Goal: Task Accomplishment & Management: Manage account settings

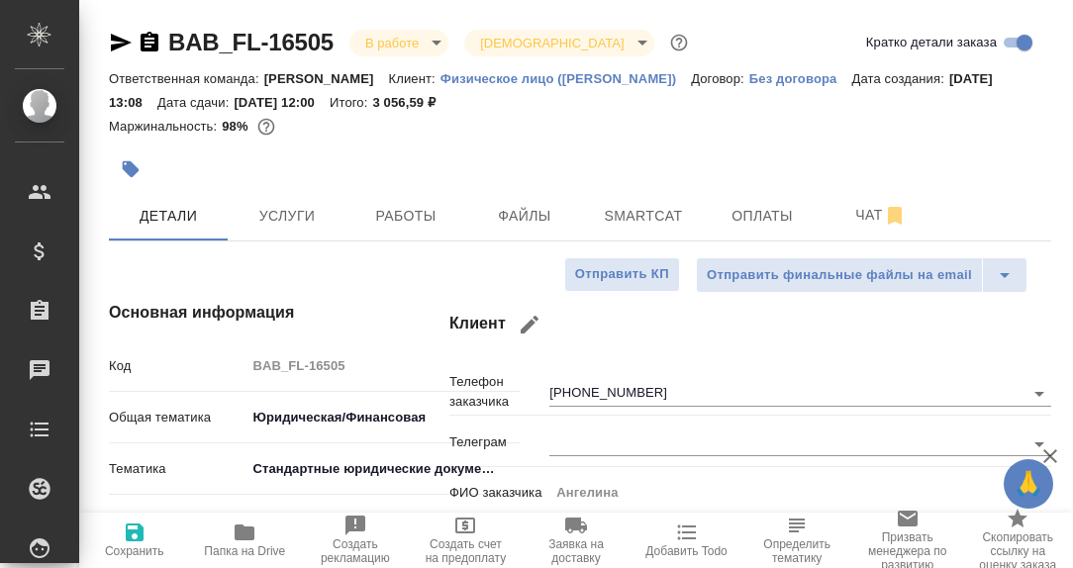
select select "RU"
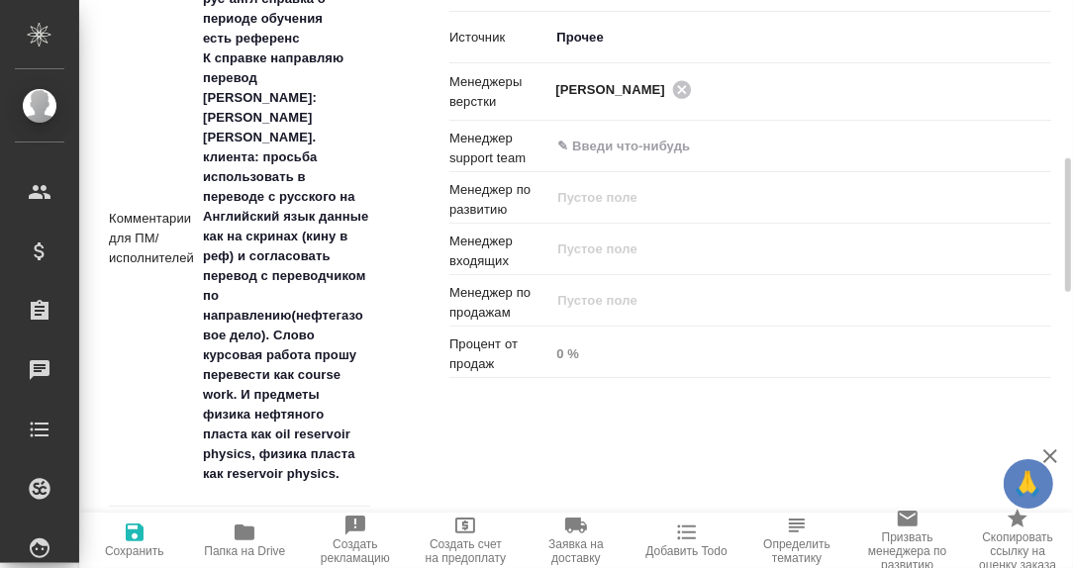
scroll to position [1285, 0]
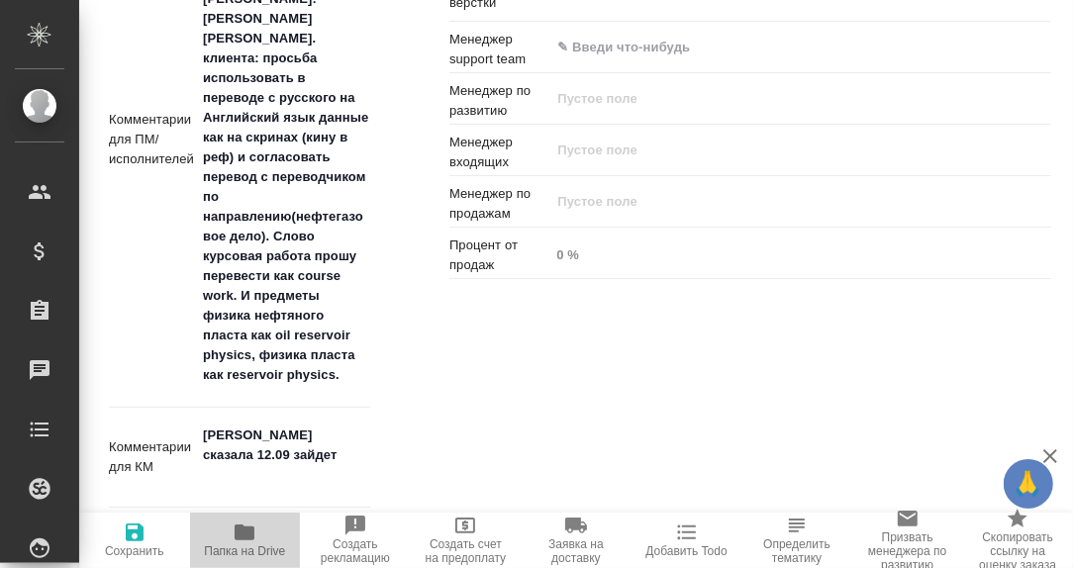
click at [248, 523] on icon "button" at bounding box center [245, 533] width 24 height 24
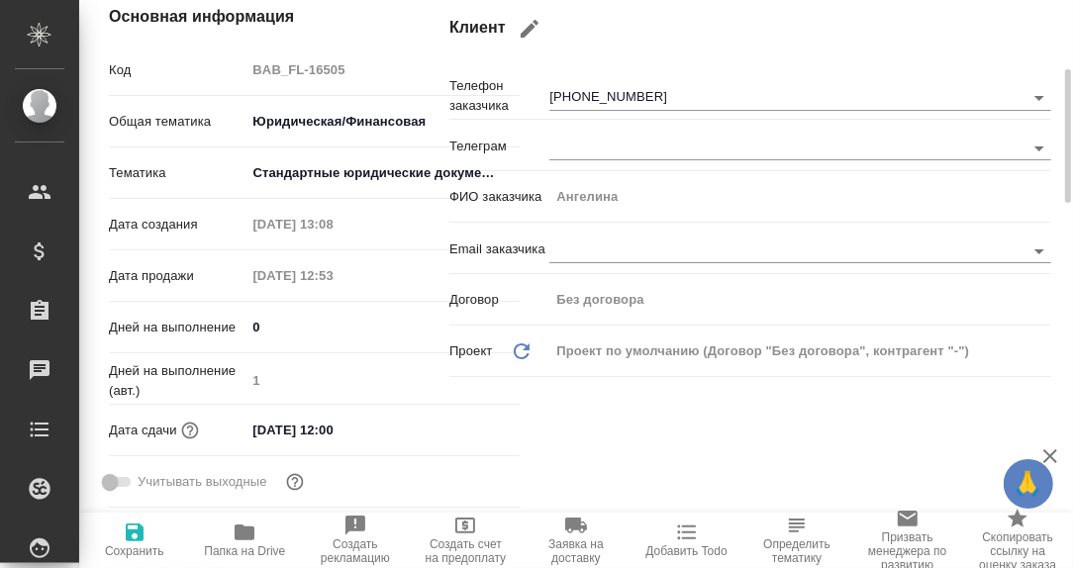
scroll to position [0, 0]
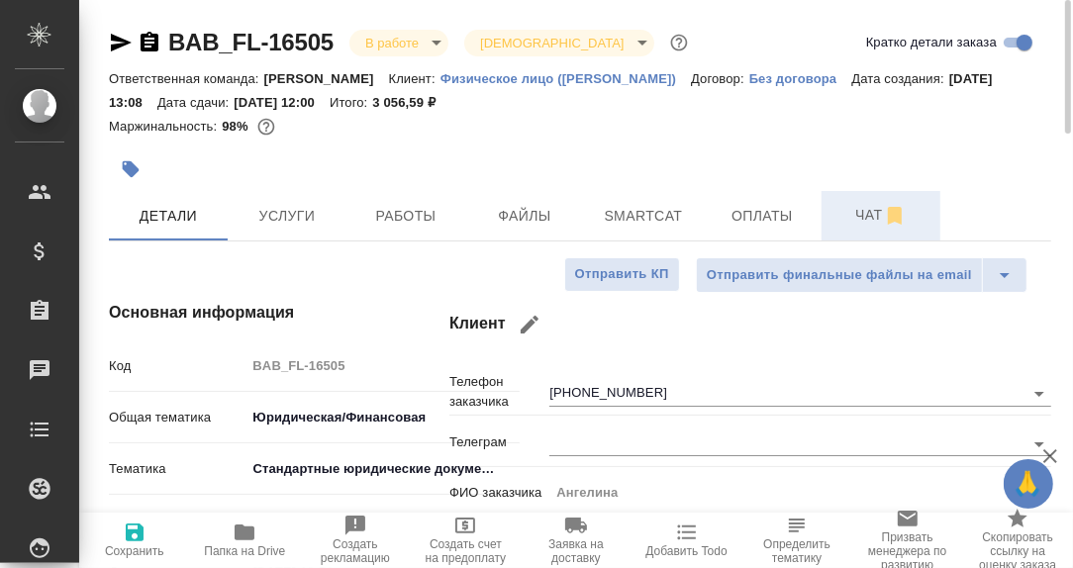
click at [873, 220] on span "Чат" at bounding box center [881, 215] width 95 height 25
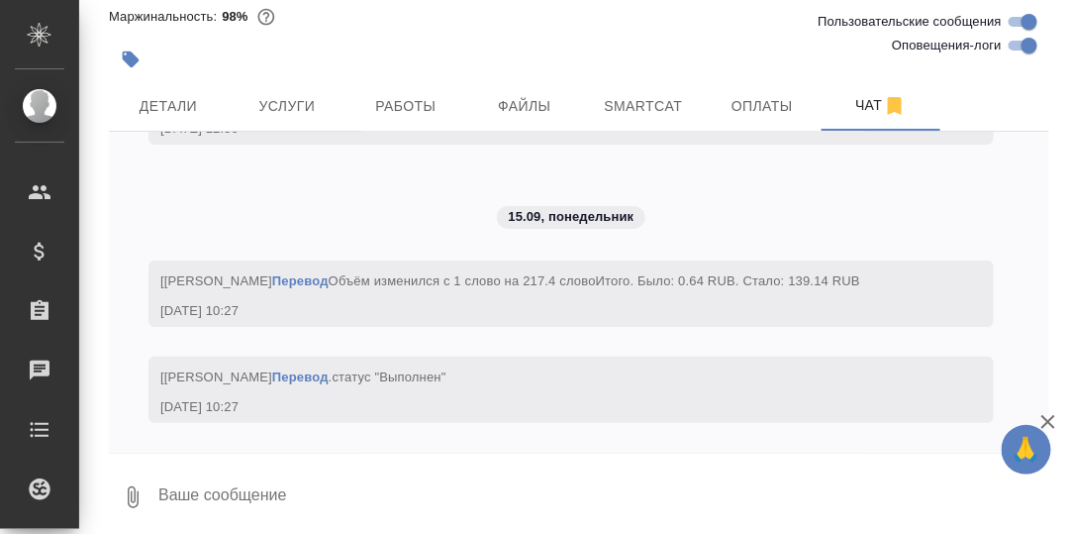
scroll to position [10033, 0]
drag, startPoint x: 302, startPoint y: 497, endPoint x: 385, endPoint y: 516, distance: 85.3
click at [306, 499] on textarea at bounding box center [602, 496] width 893 height 67
type textarea """
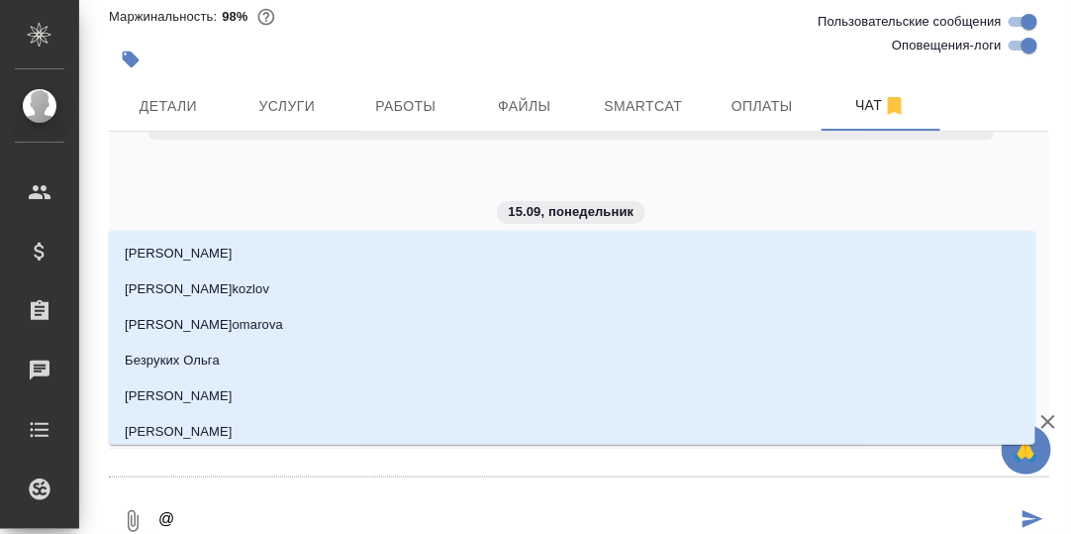
type textarea "@Т"
type input "Т"
type textarea "@Та"
type input "[PERSON_NAME]"
type textarea "@Тар"
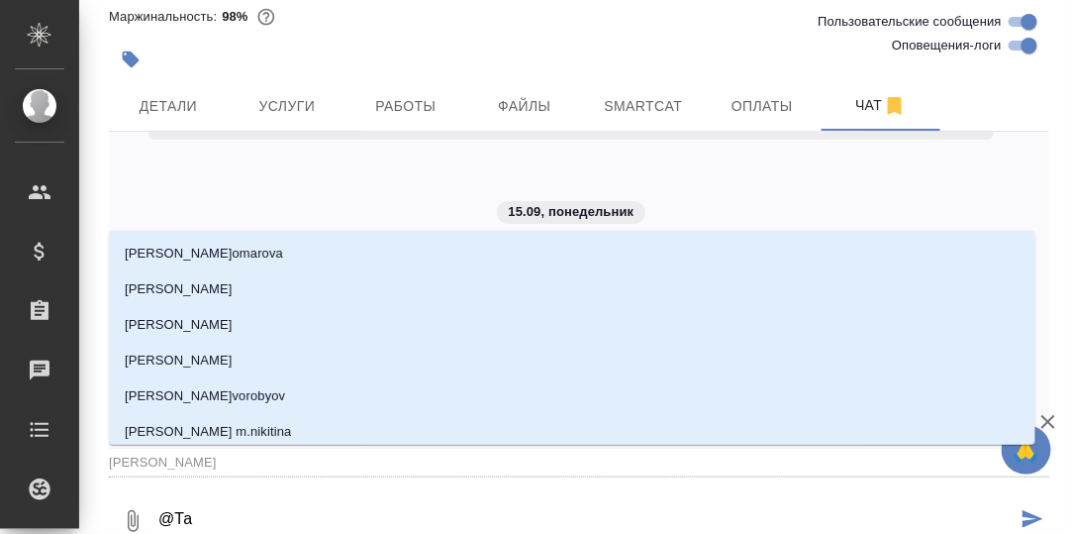
type input "Тар"
type textarea "@Тара"
type input "Тара"
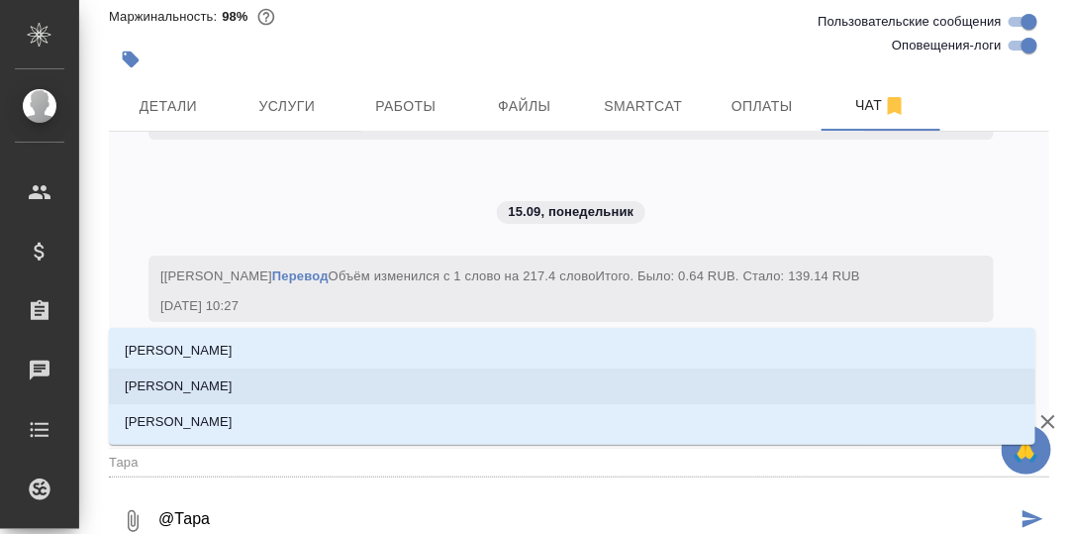
click at [297, 382] on li "[PERSON_NAME]" at bounding box center [572, 386] width 927 height 36
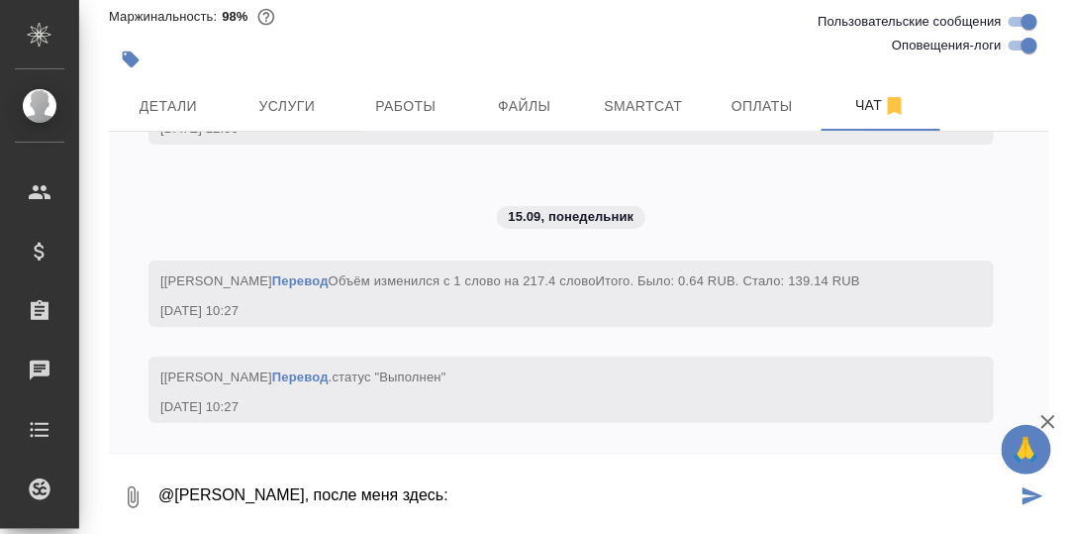
paste textarea "[URL][DOMAIN_NAME]"
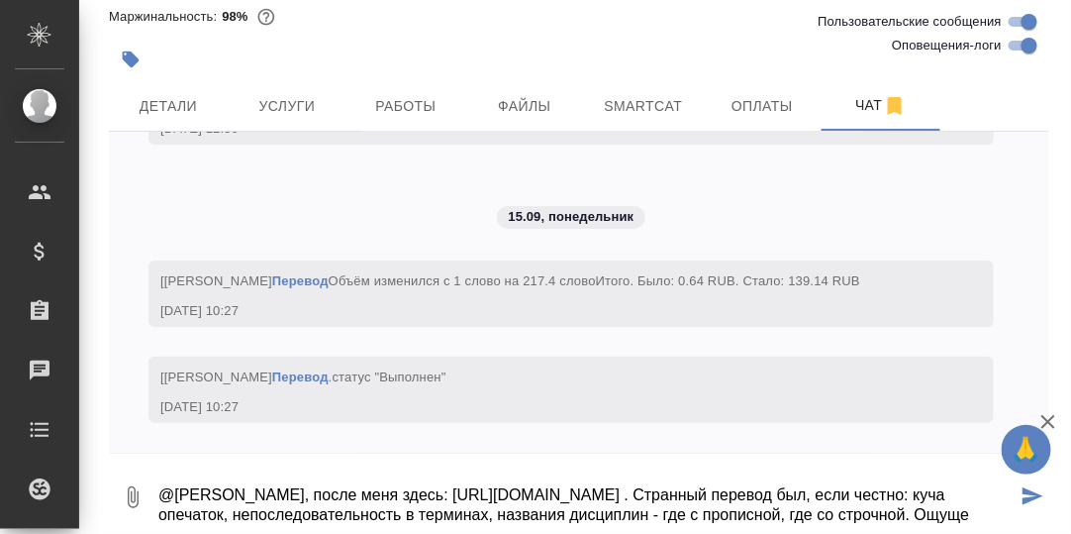
scroll to position [32, 0]
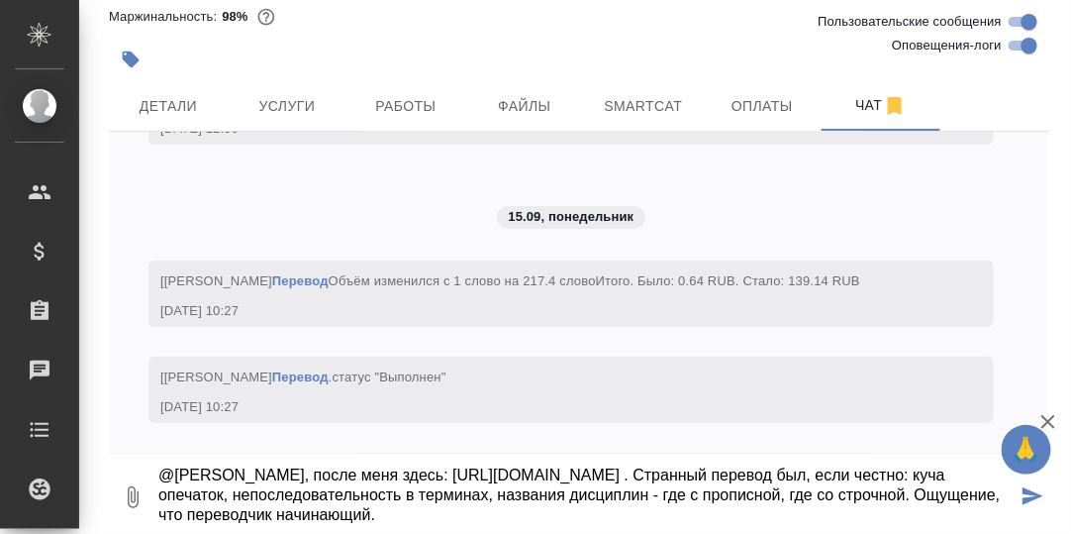
type textarea "@[PERSON_NAME], после меня здесь: [URL][DOMAIN_NAME] . Странный перевод был, ес…"
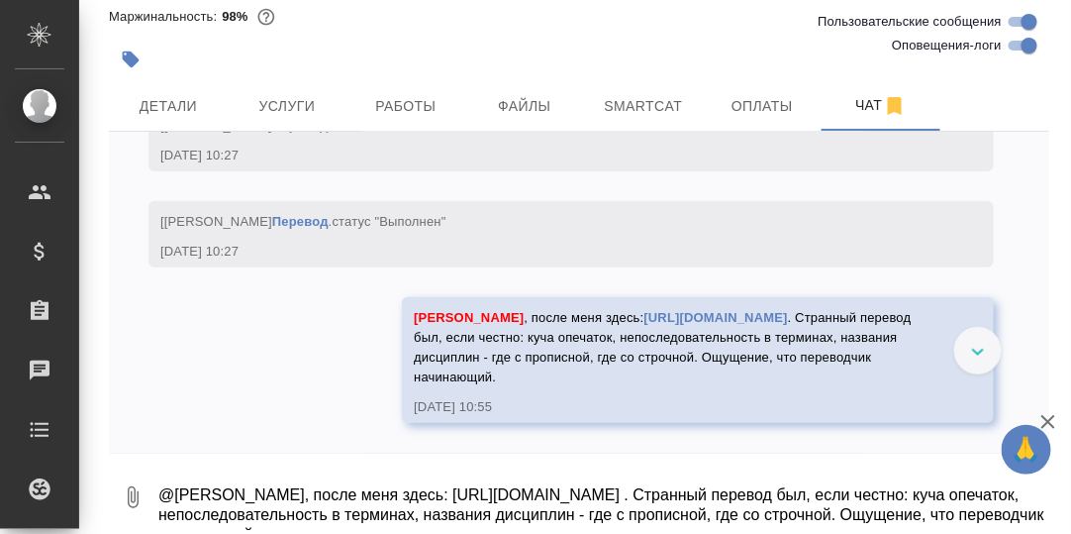
scroll to position [10229, 0]
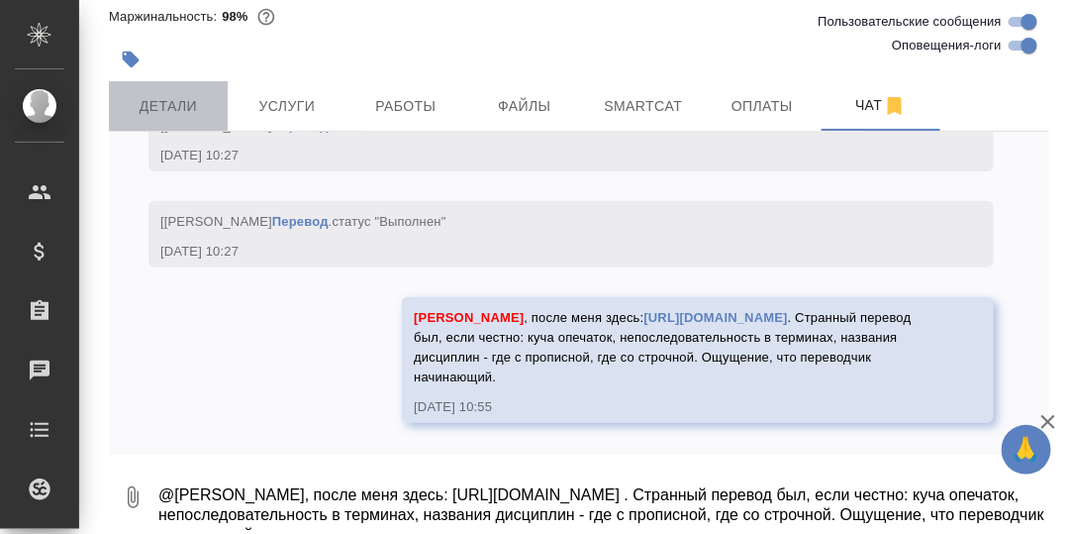
click at [185, 94] on span "Детали" at bounding box center [168, 106] width 95 height 25
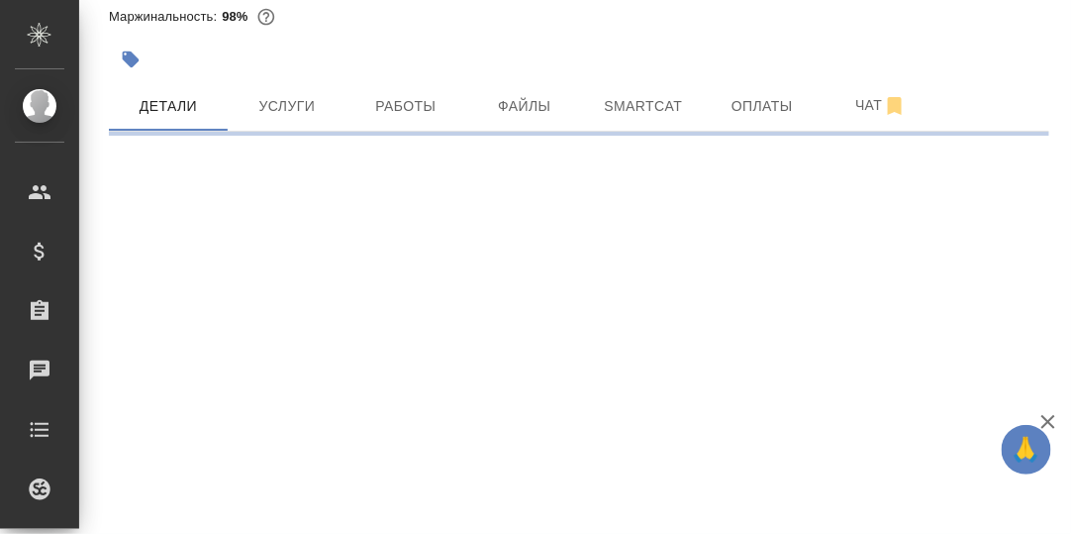
select select "RU"
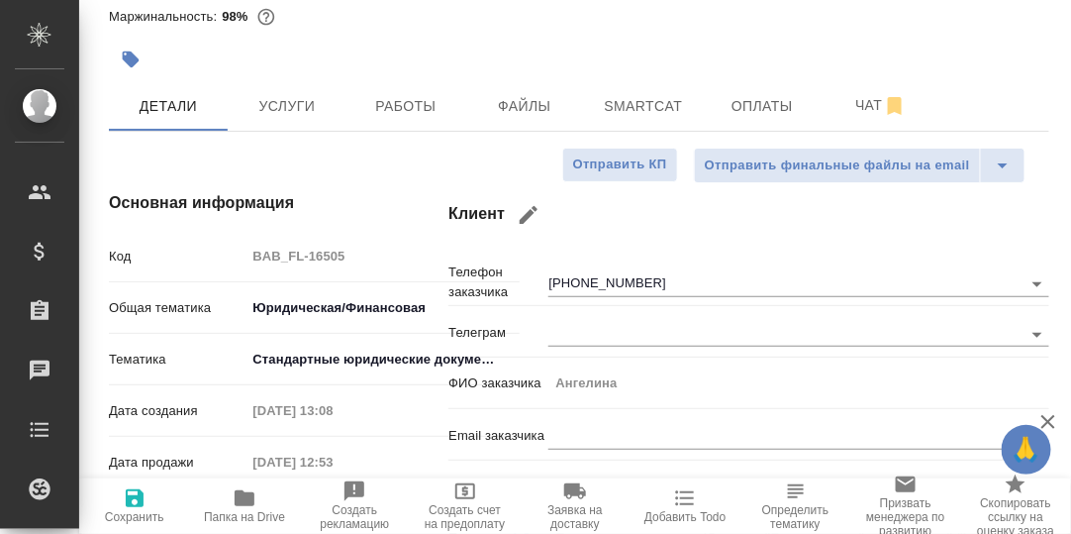
type textarea "x"
click at [409, 104] on span "Работы" at bounding box center [405, 106] width 95 height 25
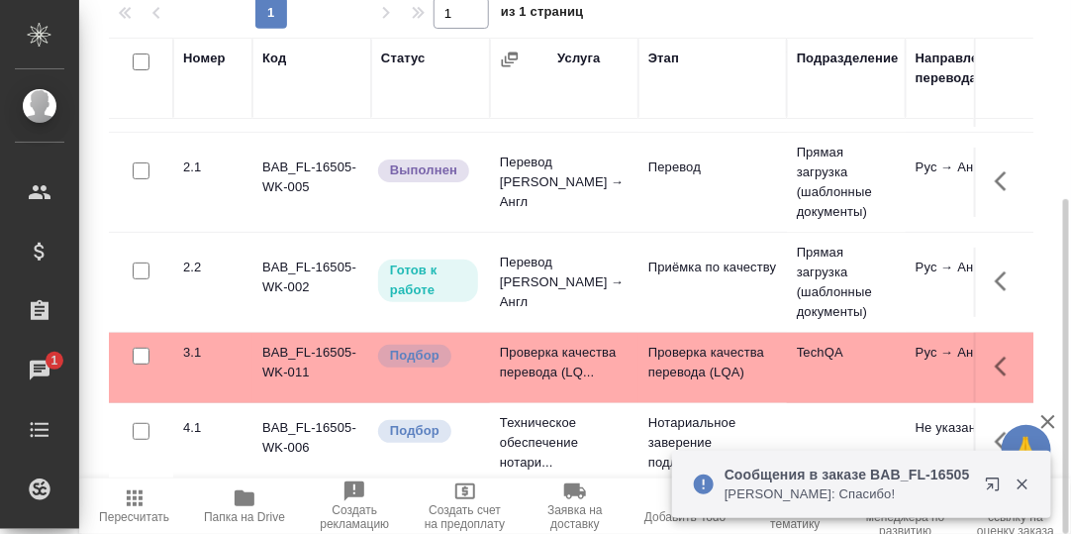
scroll to position [78, 0]
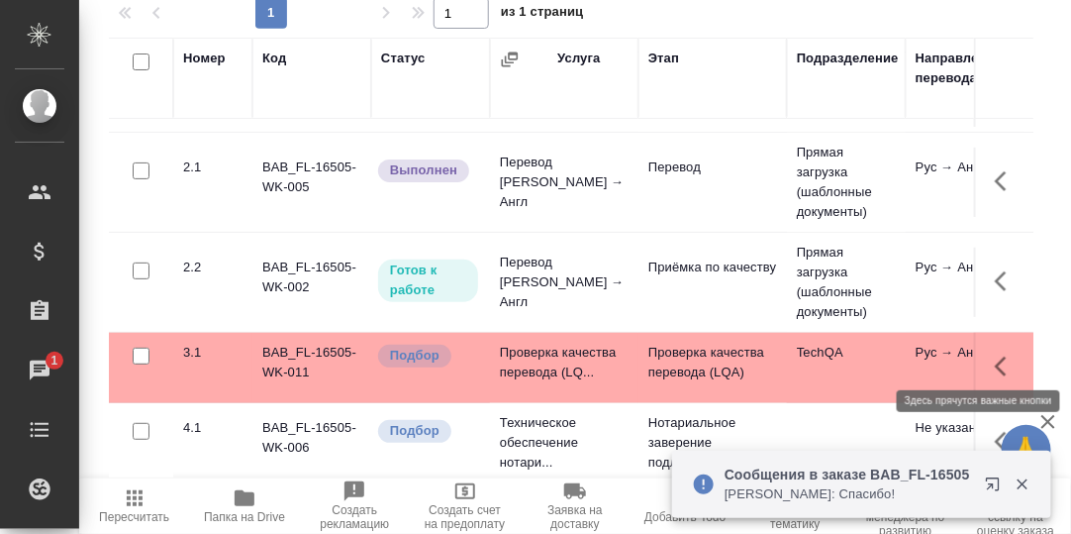
click at [995, 356] on icon "button" at bounding box center [1007, 366] width 24 height 24
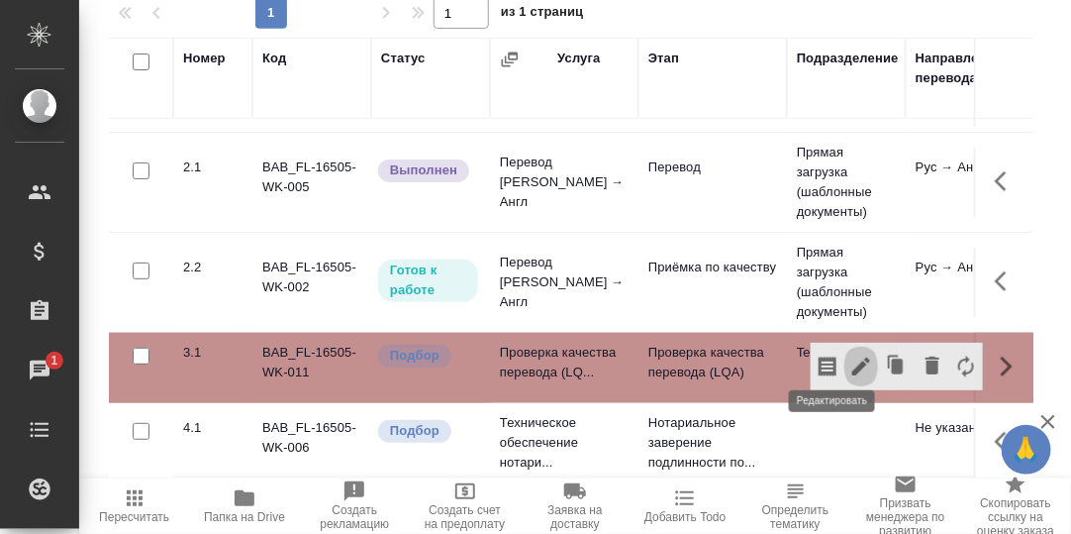
click at [849, 354] on icon "button" at bounding box center [861, 366] width 24 height 24
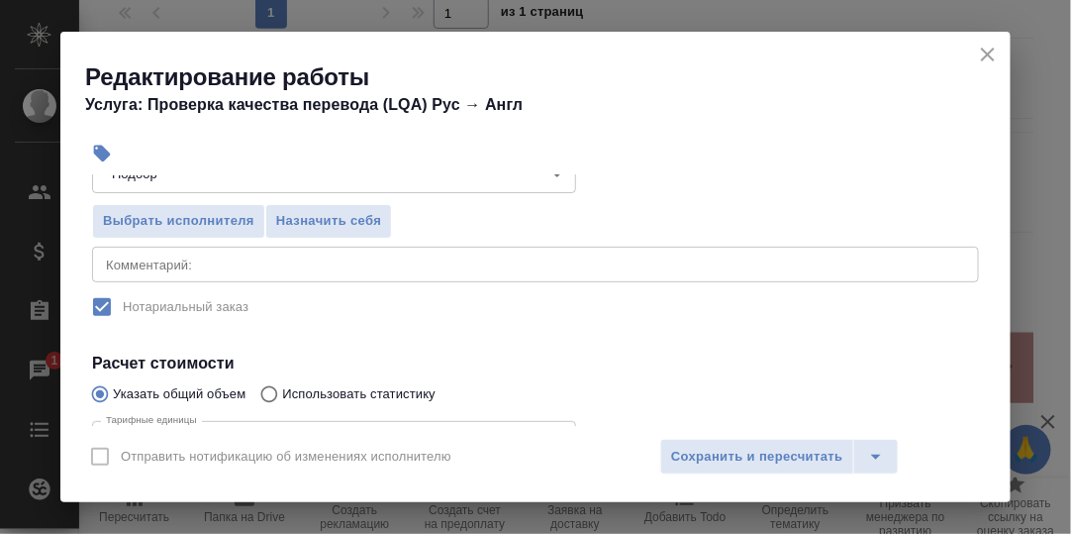
scroll to position [198, 0]
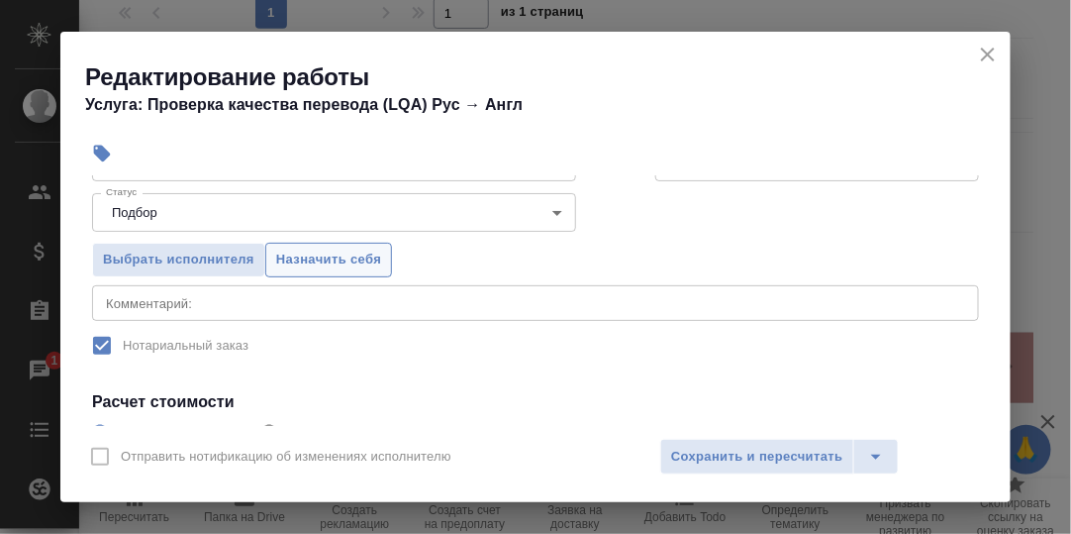
drag, startPoint x: 345, startPoint y: 250, endPoint x: 551, endPoint y: 326, distance: 220.2
click at [345, 250] on span "Назначить себя" at bounding box center [328, 260] width 105 height 23
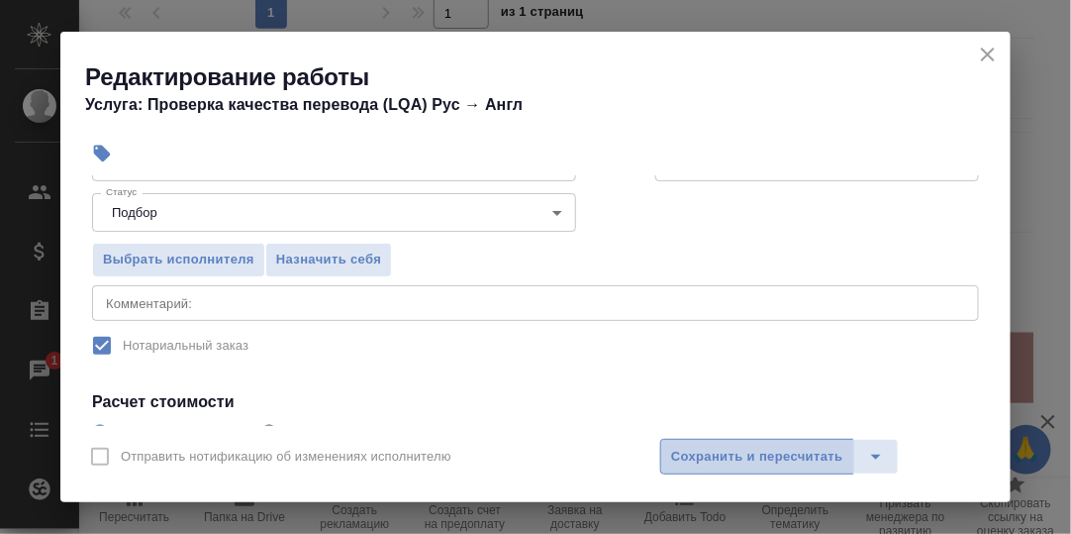
click at [726, 452] on span "Сохранить и пересчитать" at bounding box center [757, 457] width 172 height 23
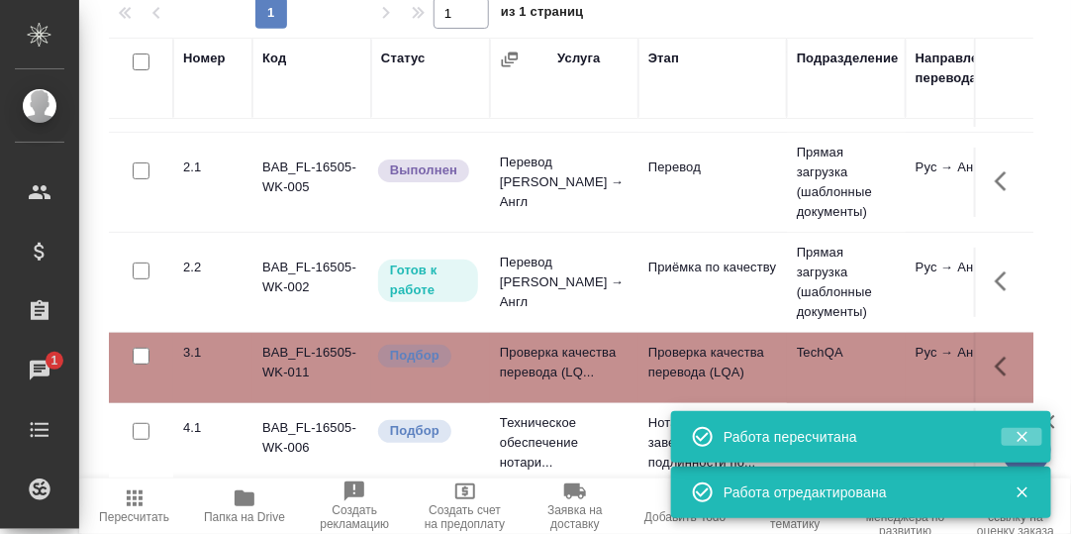
click at [1026, 434] on icon "button" at bounding box center [1022, 437] width 11 height 11
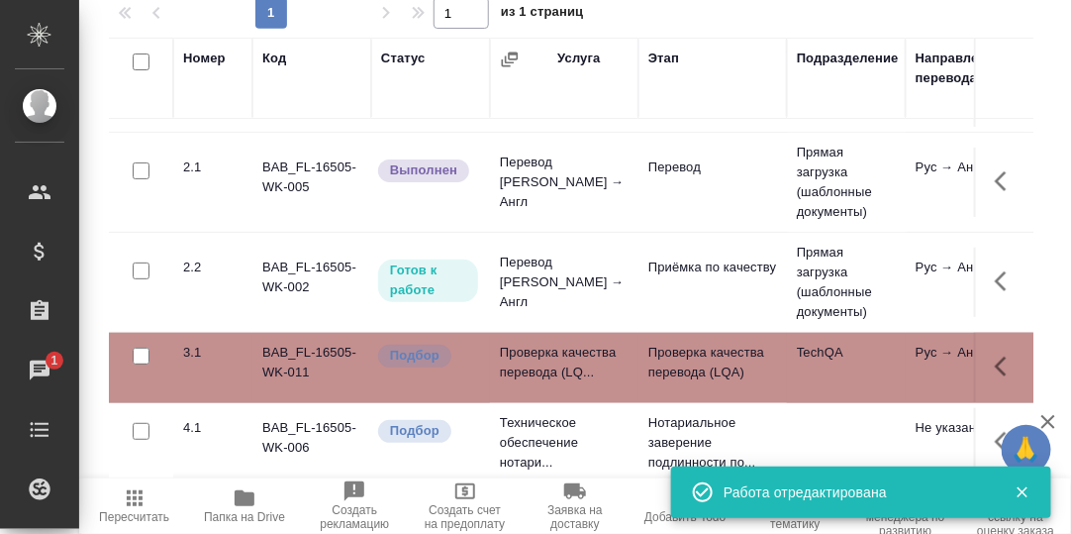
click at [1026, 491] on icon "button" at bounding box center [1023, 492] width 18 height 18
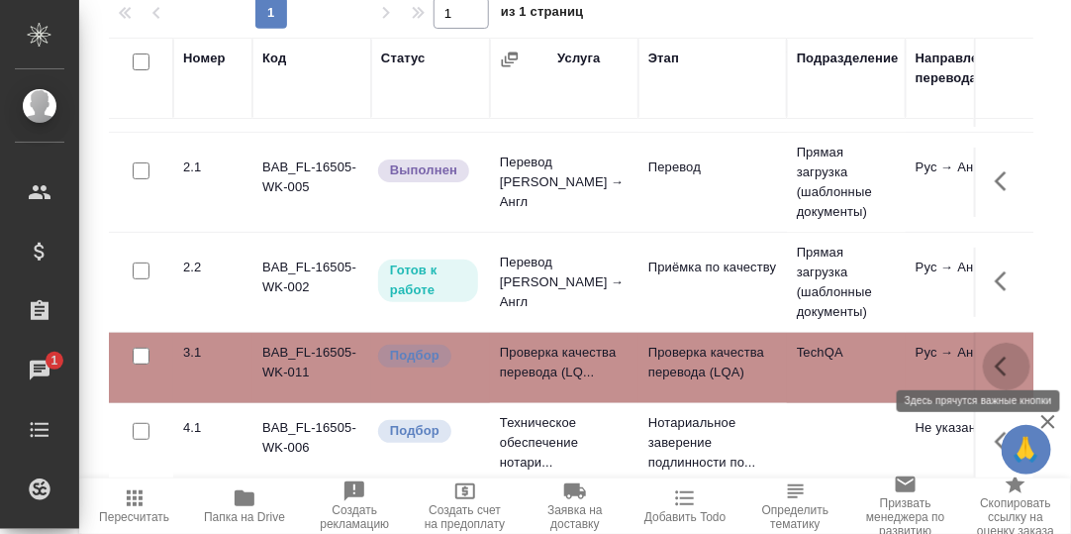
click at [995, 354] on icon "button" at bounding box center [1007, 366] width 24 height 24
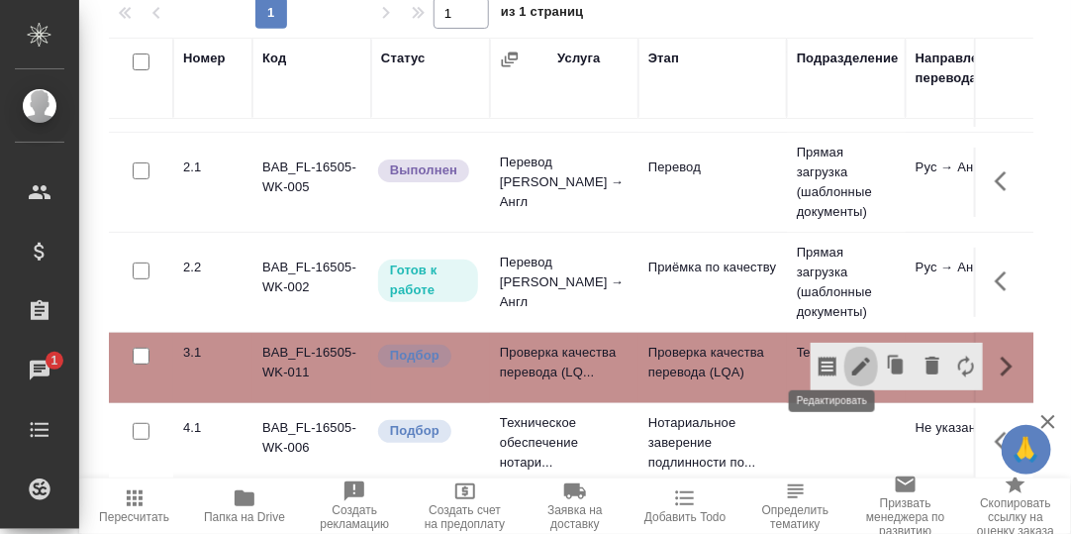
click at [849, 354] on icon "button" at bounding box center [861, 366] width 24 height 24
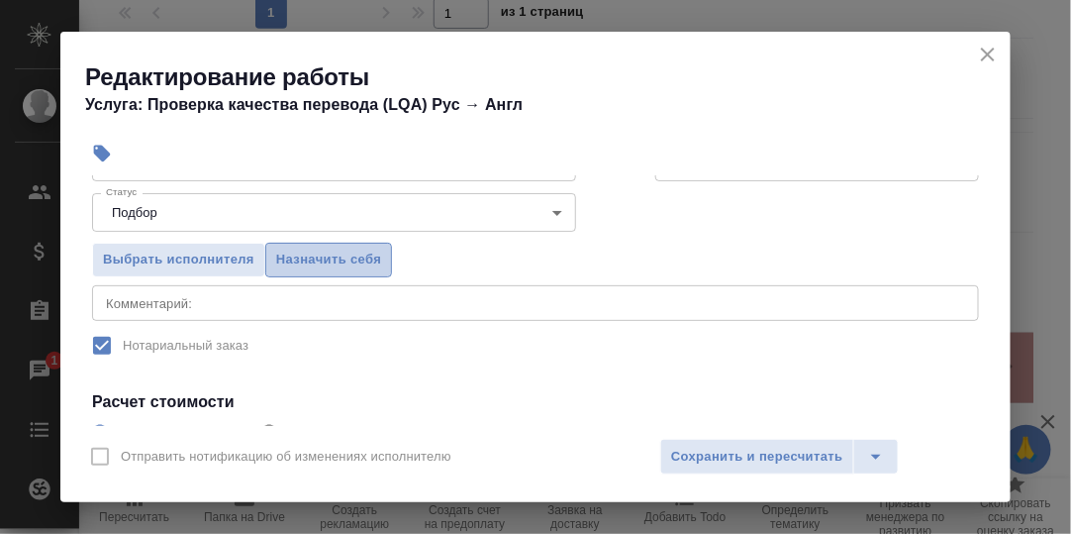
click at [337, 257] on span "Назначить себя" at bounding box center [328, 260] width 105 height 23
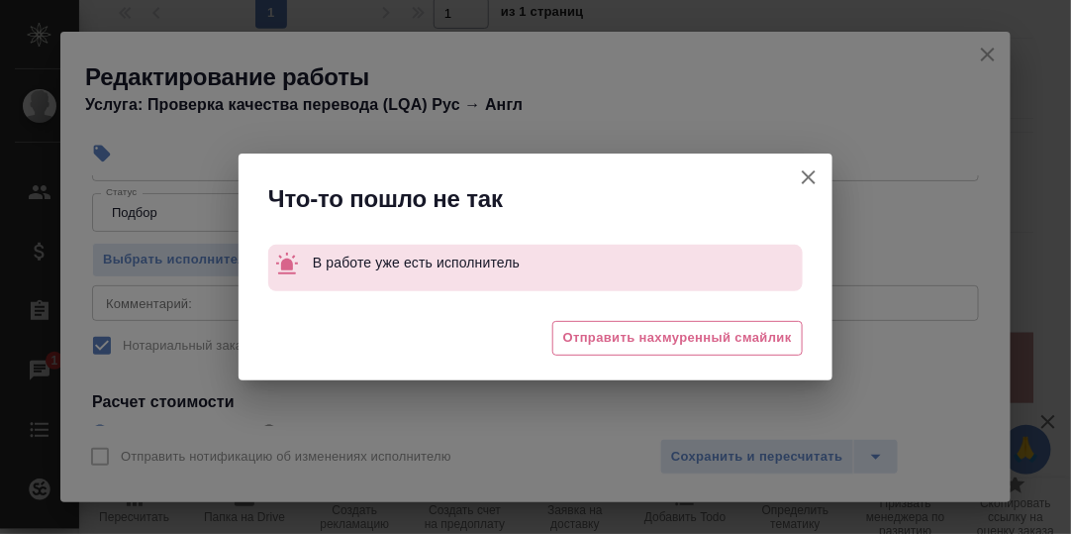
drag, startPoint x: 801, startPoint y: 174, endPoint x: 803, endPoint y: 217, distance: 42.6
click at [802, 179] on icon "button" at bounding box center [809, 177] width 24 height 24
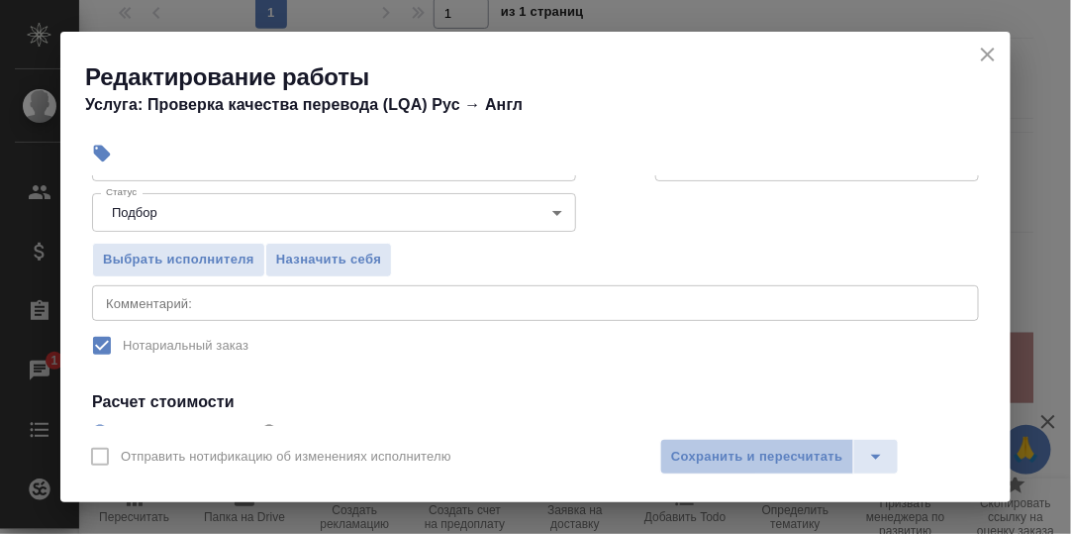
click at [761, 448] on span "Сохранить и пересчитать" at bounding box center [757, 457] width 172 height 23
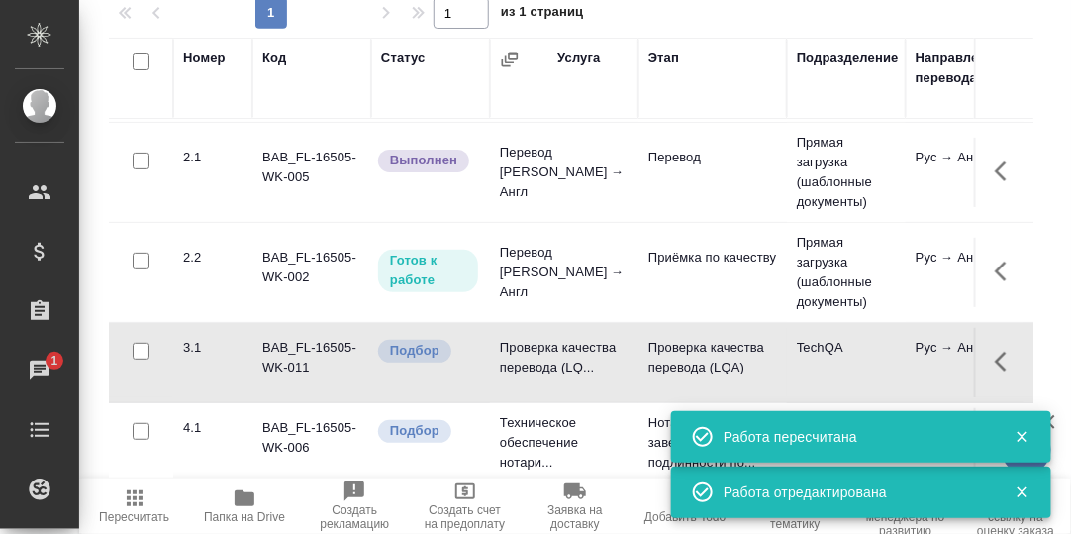
drag, startPoint x: 391, startPoint y: 477, endPoint x: 441, endPoint y: 473, distance: 49.7
click at [447, 474] on div "Настроить порядок работ Включить последовательность Стандартные настройки 1 1 и…" at bounding box center [579, 212] width 941 height 544
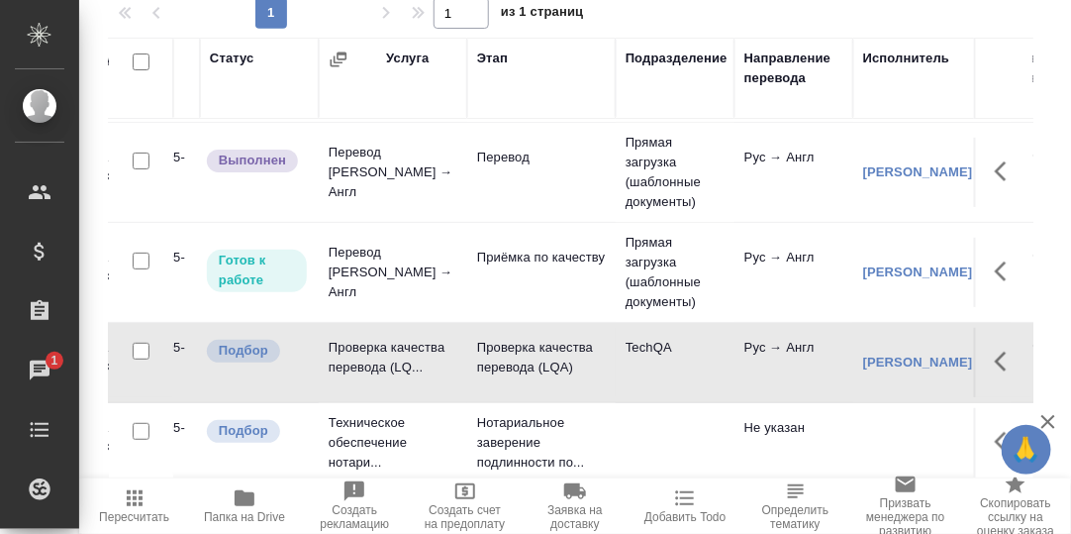
scroll to position [78, 199]
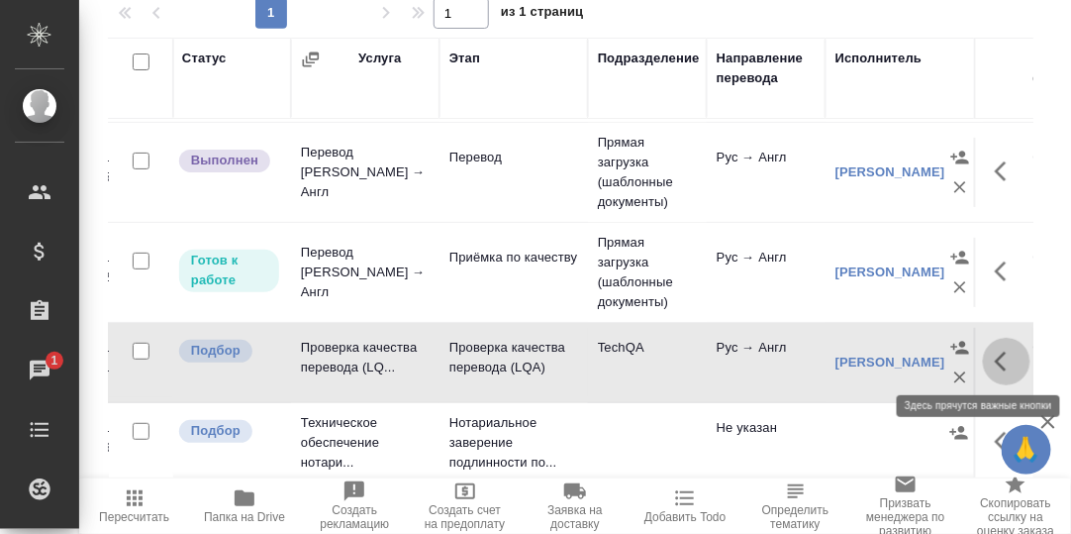
click at [995, 353] on icon "button" at bounding box center [1001, 361] width 12 height 20
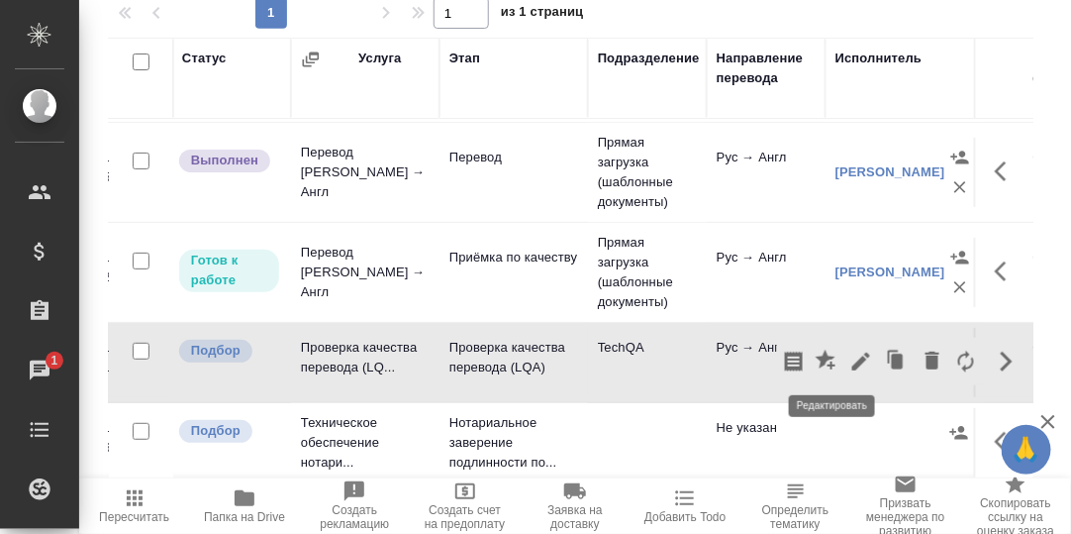
click at [852, 353] on icon "button" at bounding box center [861, 361] width 18 height 18
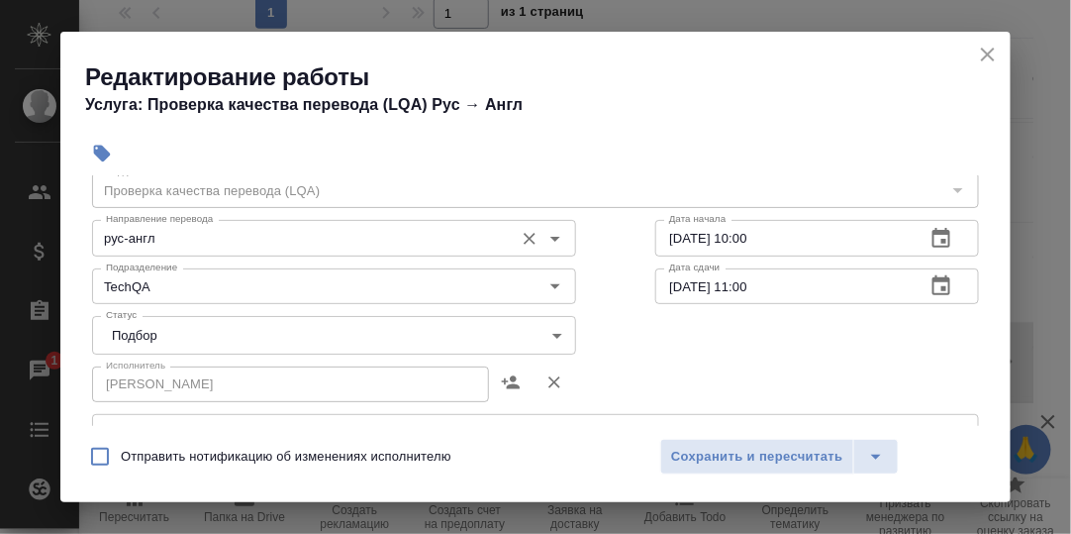
scroll to position [98, 0]
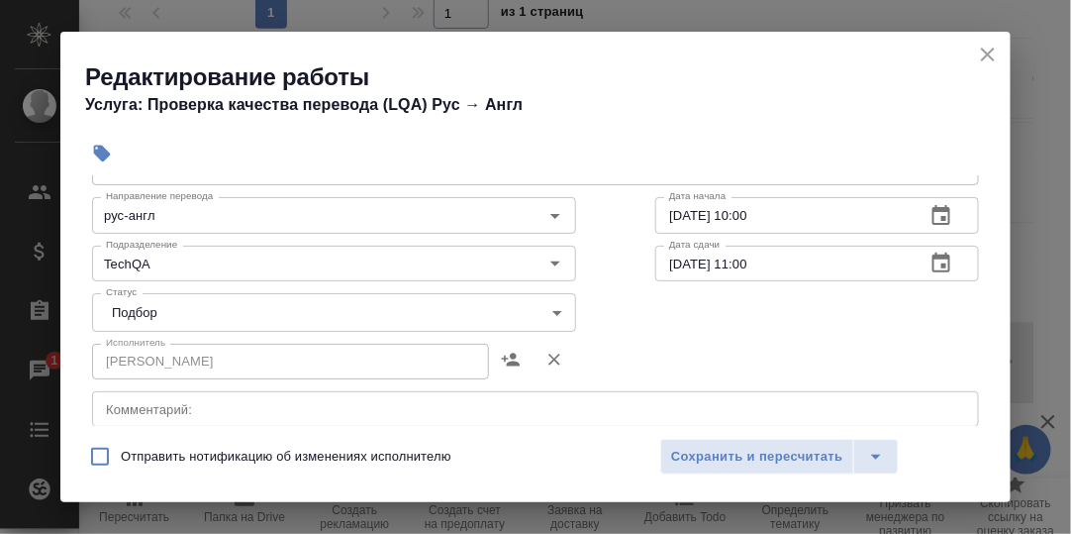
click at [556, 314] on body "🙏 .cls-1 fill:#fff; AWATERA [PERSON_NAME] d.rumyantseva Клиенты Спецификации За…" at bounding box center [535, 267] width 1071 height 534
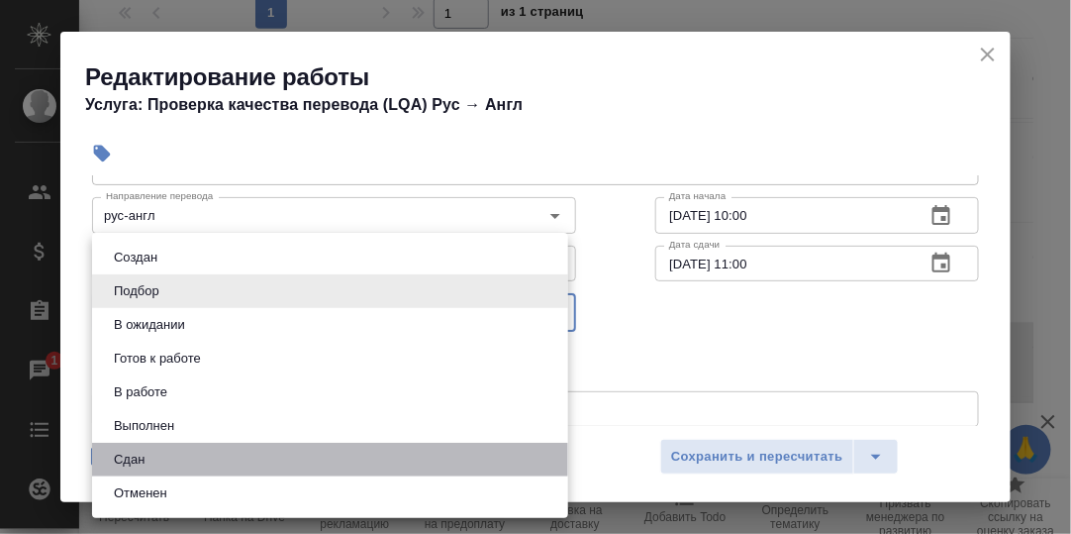
drag, startPoint x: 171, startPoint y: 463, endPoint x: 426, endPoint y: 413, distance: 259.4
click at [170, 462] on li "Сдан" at bounding box center [330, 460] width 476 height 34
type input "closed"
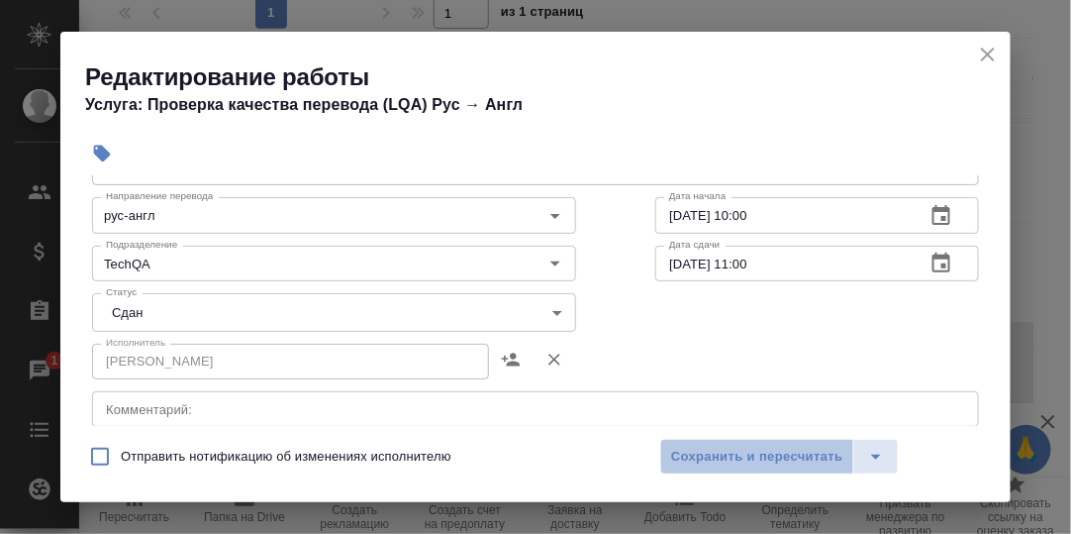
drag, startPoint x: 722, startPoint y: 453, endPoint x: 651, endPoint y: 437, distance: 72.3
click at [721, 453] on span "Сохранить и пересчитать" at bounding box center [757, 457] width 172 height 23
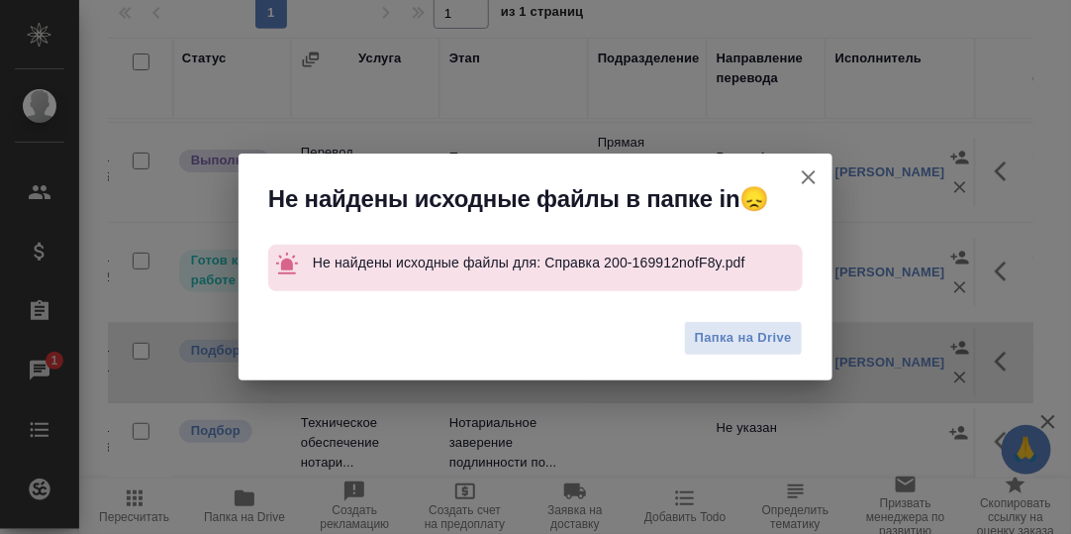
click at [799, 174] on icon "button" at bounding box center [809, 177] width 24 height 24
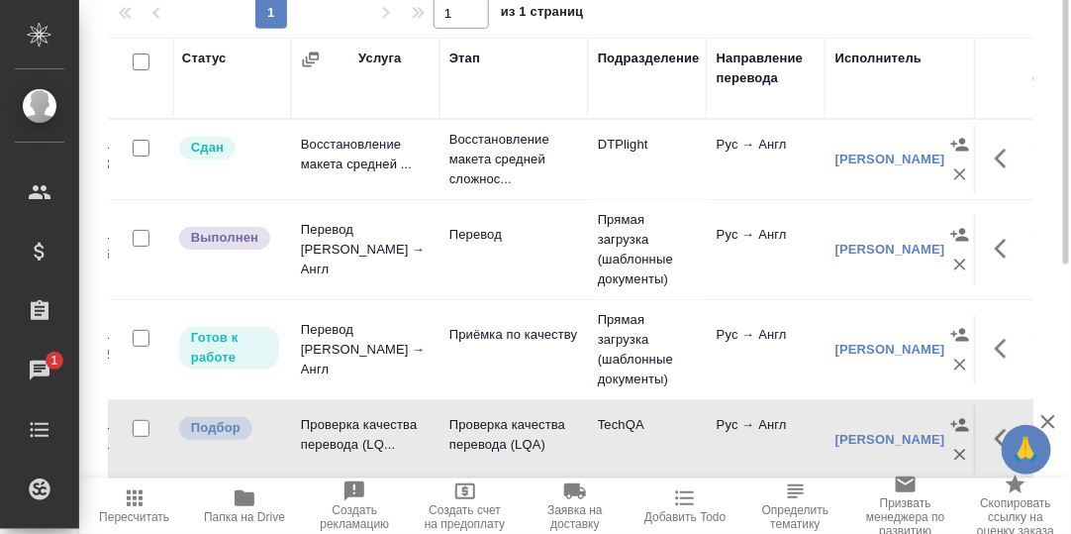
scroll to position [0, 0]
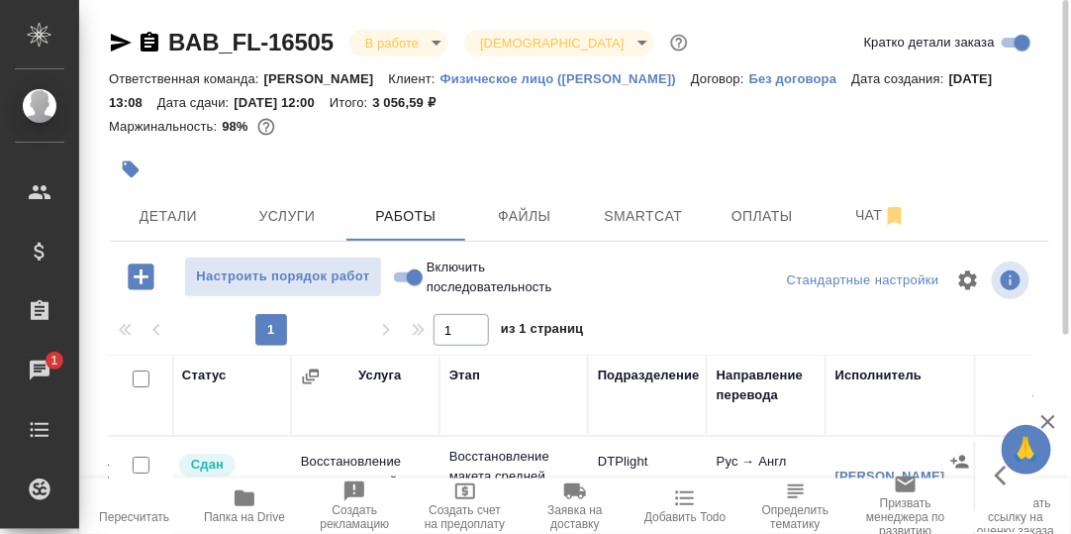
click at [397, 273] on input "Включить последовательность" at bounding box center [414, 277] width 71 height 24
checkbox input "true"
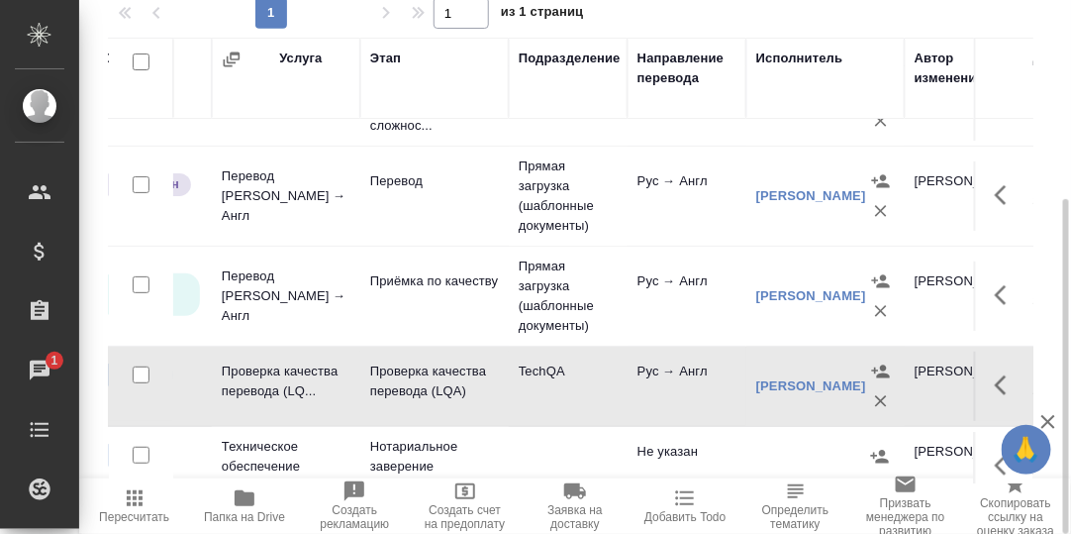
scroll to position [88, 199]
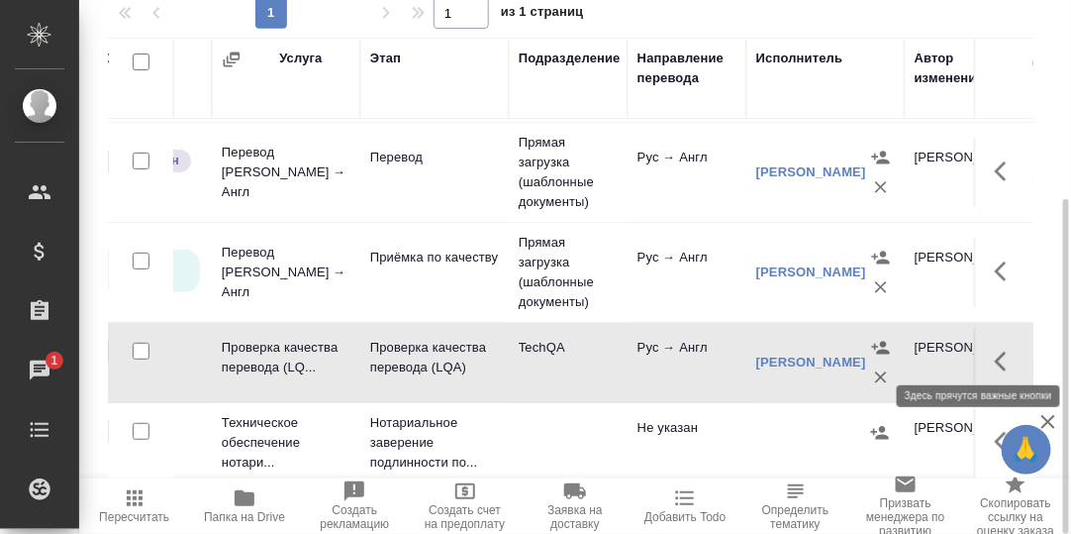
click at [995, 350] on icon "button" at bounding box center [1007, 362] width 24 height 24
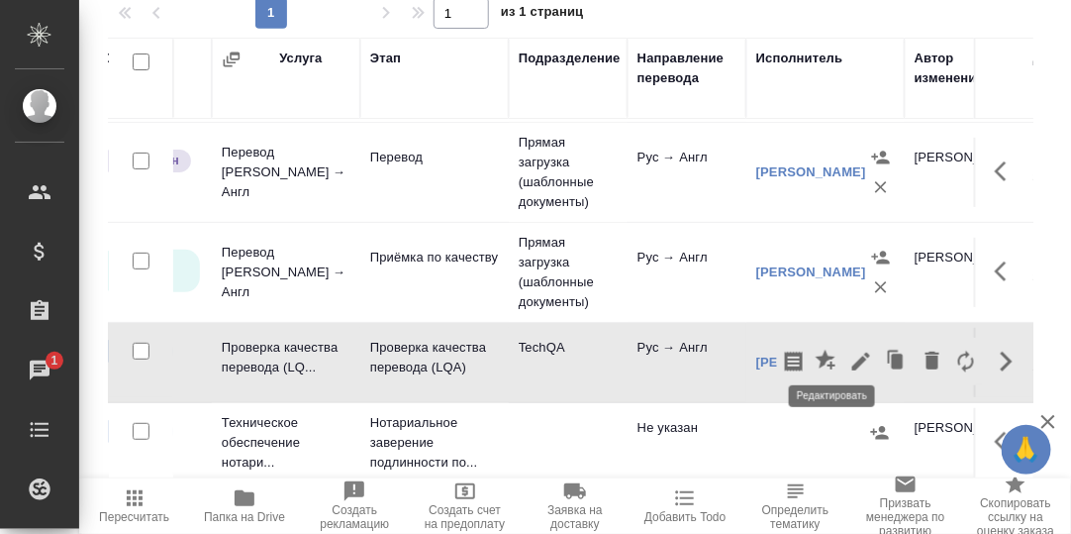
click at [849, 350] on icon "button" at bounding box center [861, 362] width 24 height 24
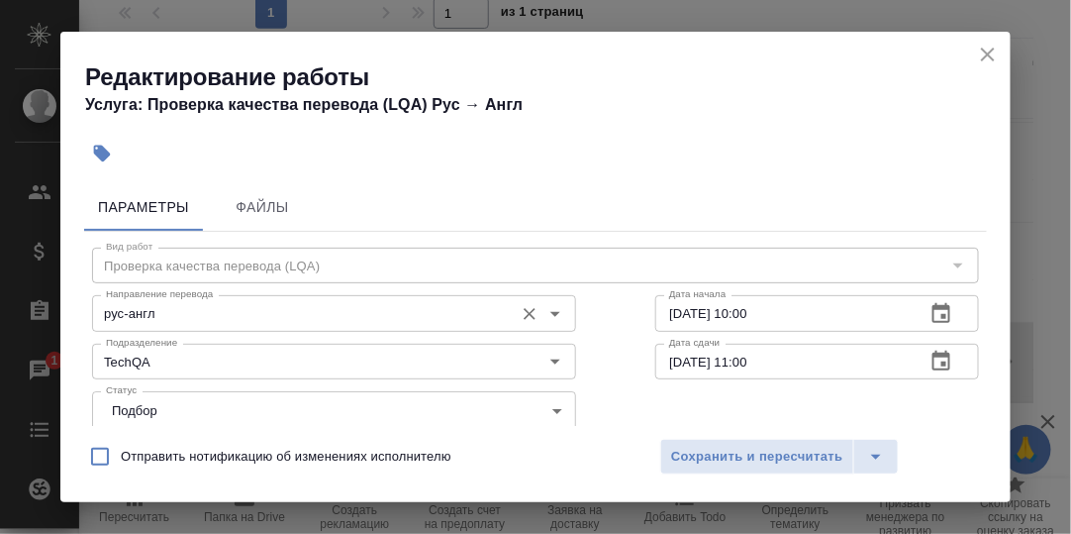
scroll to position [98, 0]
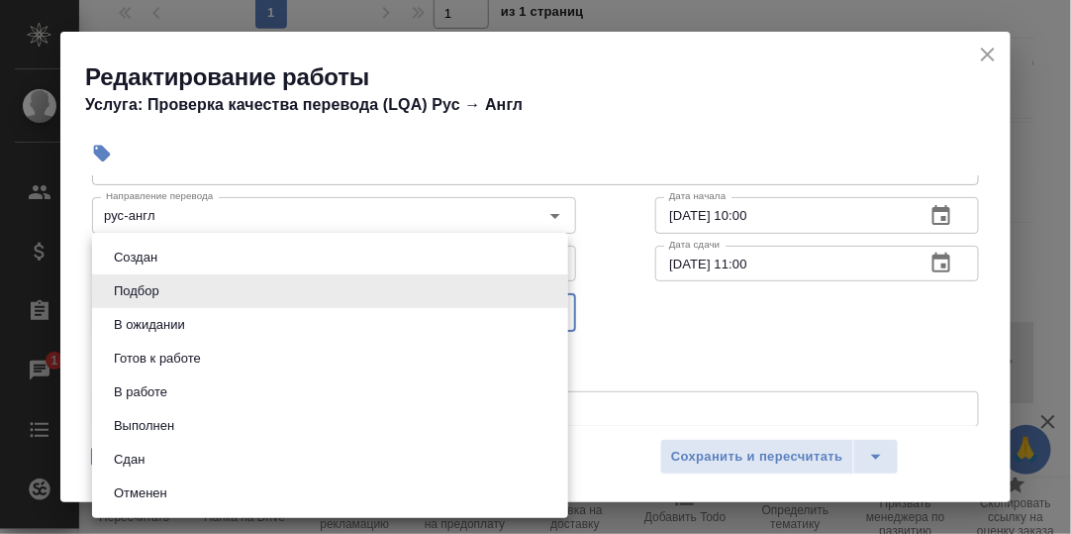
drag, startPoint x: 552, startPoint y: 312, endPoint x: 359, endPoint y: 357, distance: 198.4
click at [551, 312] on body "🙏 .cls-1 fill:#fff; AWATERA [PERSON_NAME] d.rumyantseva Клиенты Спецификации За…" at bounding box center [535, 267] width 1071 height 534
drag, startPoint x: 175, startPoint y: 461, endPoint x: 205, endPoint y: 454, distance: 30.5
click at [177, 461] on li "Сдан" at bounding box center [330, 460] width 476 height 34
type input "closed"
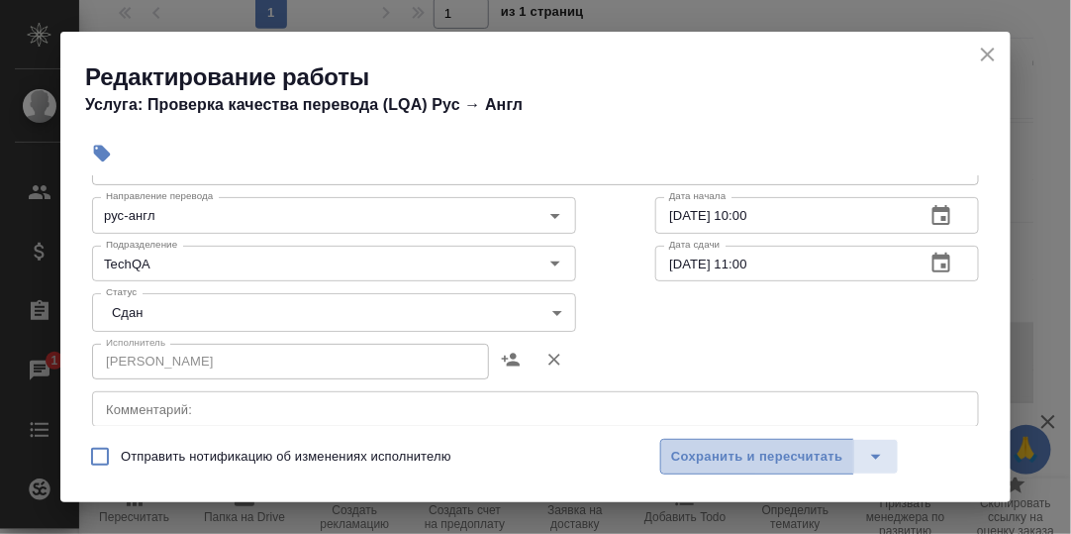
drag, startPoint x: 702, startPoint y: 453, endPoint x: 687, endPoint y: 444, distance: 17.8
click at [701, 452] on span "Сохранить и пересчитать" at bounding box center [757, 457] width 172 height 23
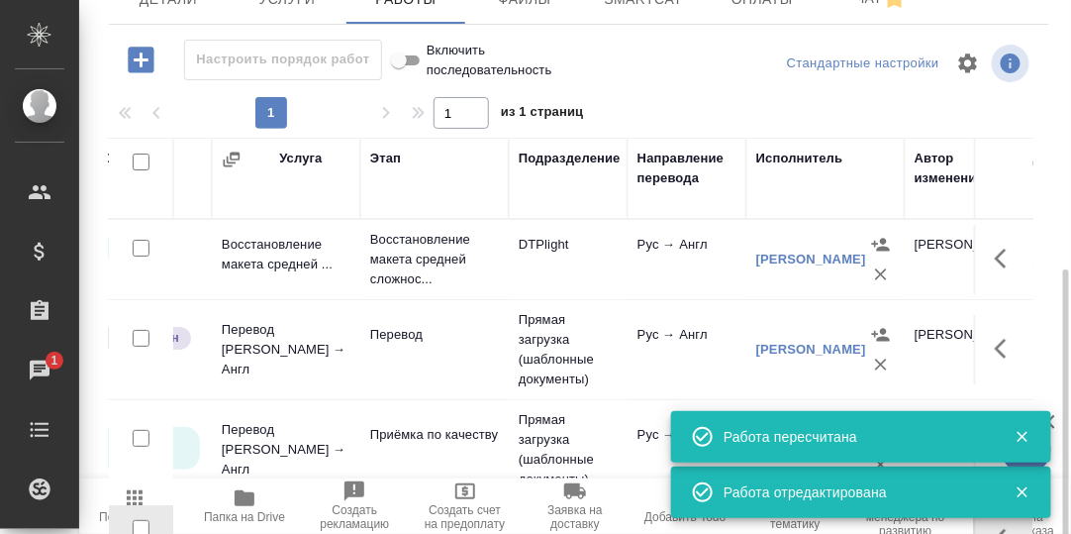
scroll to position [20, 0]
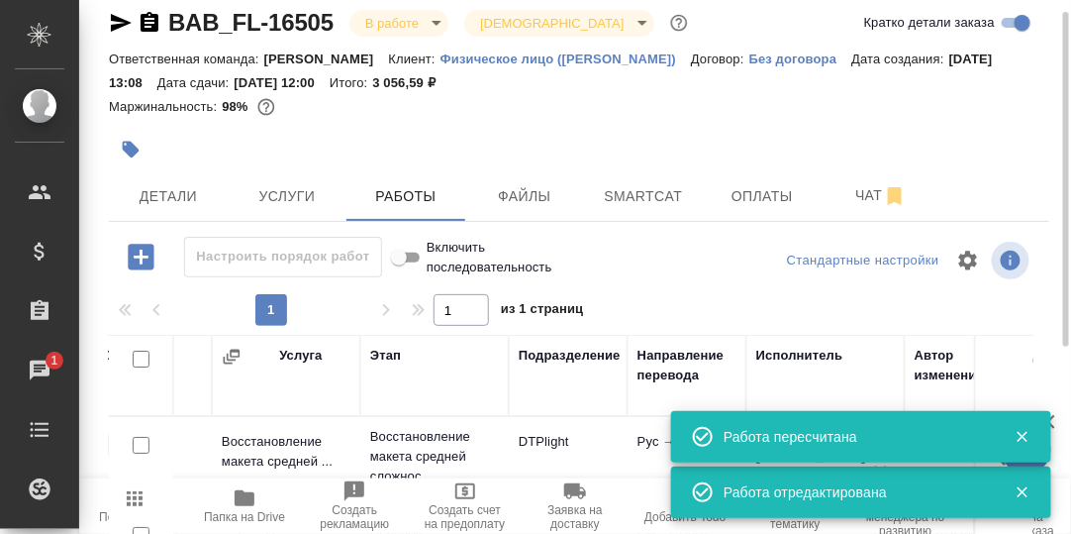
click at [416, 263] on input "Включить последовательность" at bounding box center [398, 258] width 71 height 24
checkbox input "false"
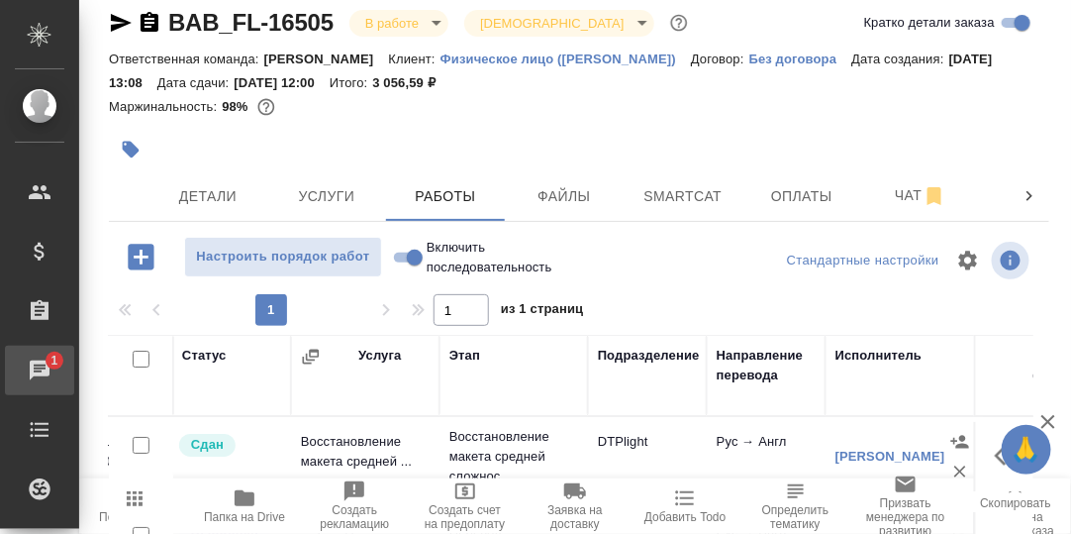
click at [40, 360] on div "Чаты" at bounding box center [15, 370] width 50 height 30
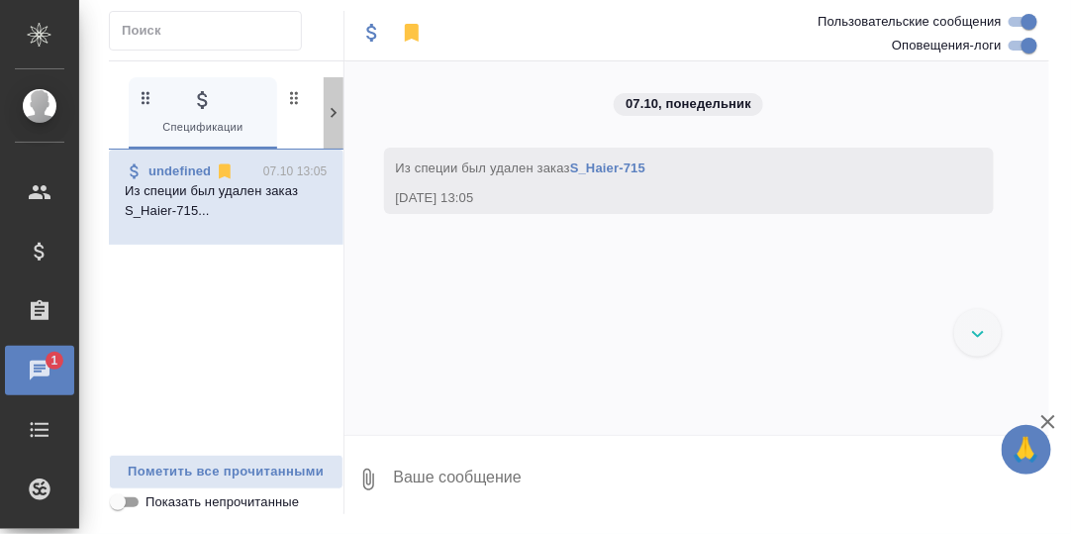
click at [332, 117] on icon at bounding box center [334, 113] width 20 height 20
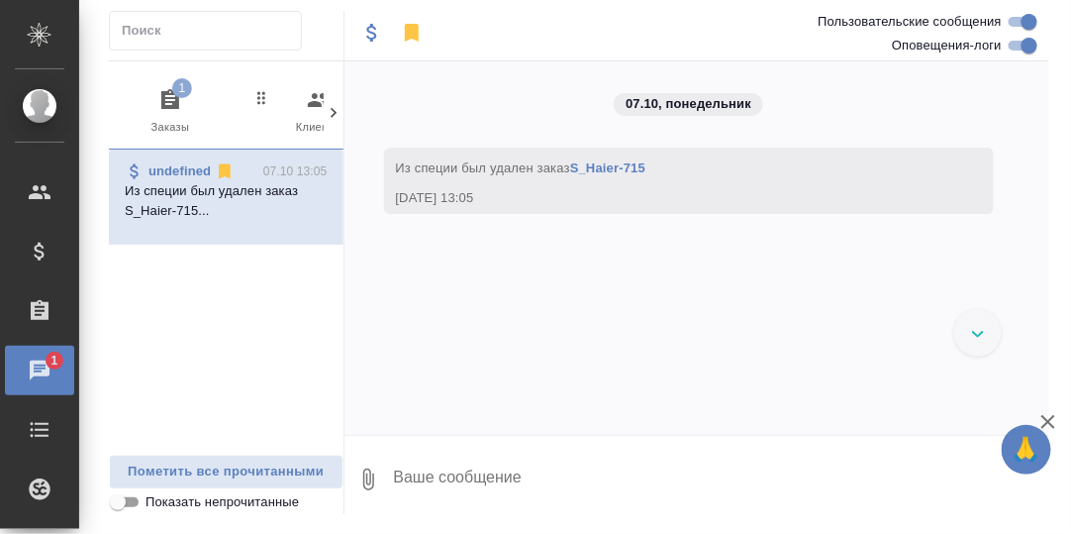
scroll to position [0, 194]
click at [155, 100] on icon "button" at bounding box center [158, 100] width 24 height 24
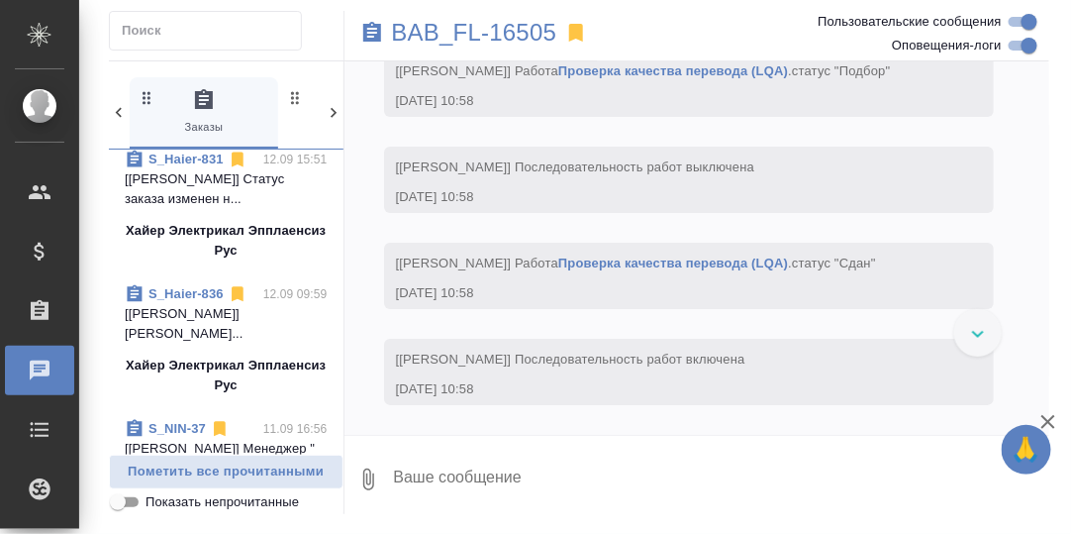
scroll to position [12082, 0]
